Goal: Find specific page/section: Find specific page/section

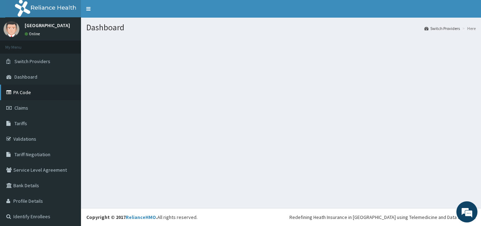
click at [35, 92] on link "PA Code" at bounding box center [40, 92] width 81 height 15
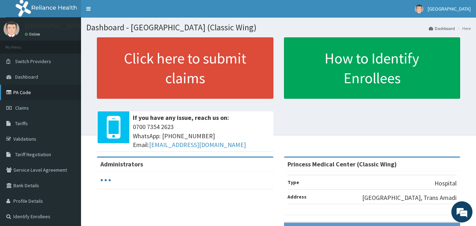
click at [16, 92] on link "PA Code" at bounding box center [40, 92] width 81 height 15
